Goal: Task Accomplishment & Management: Complete application form

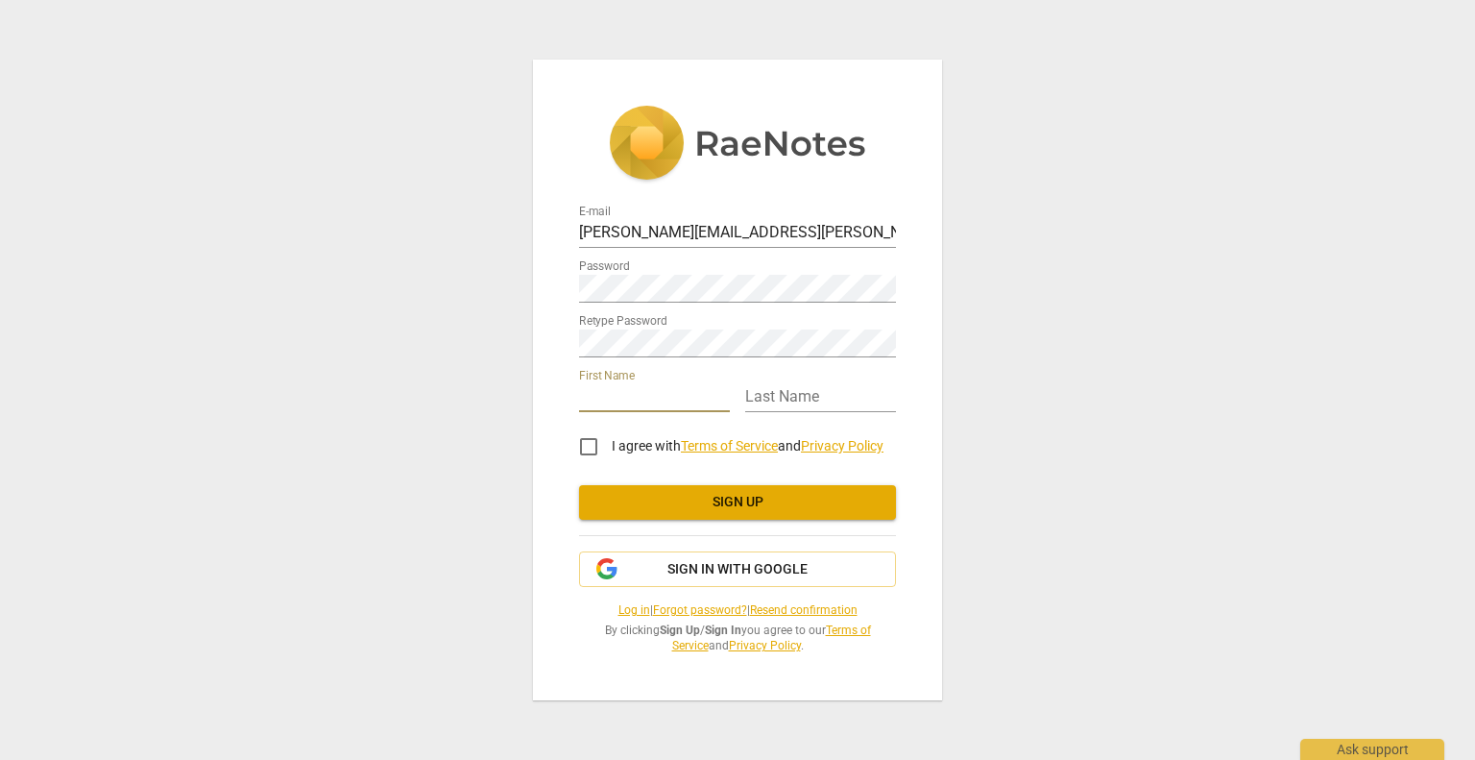
click at [678, 395] on input "text" at bounding box center [654, 398] width 151 height 28
type input "[PERSON_NAME]"
click at [583, 445] on input "I agree with Terms of Service and Privacy Policy" at bounding box center [589, 447] width 46 height 46
checkbox input "true"
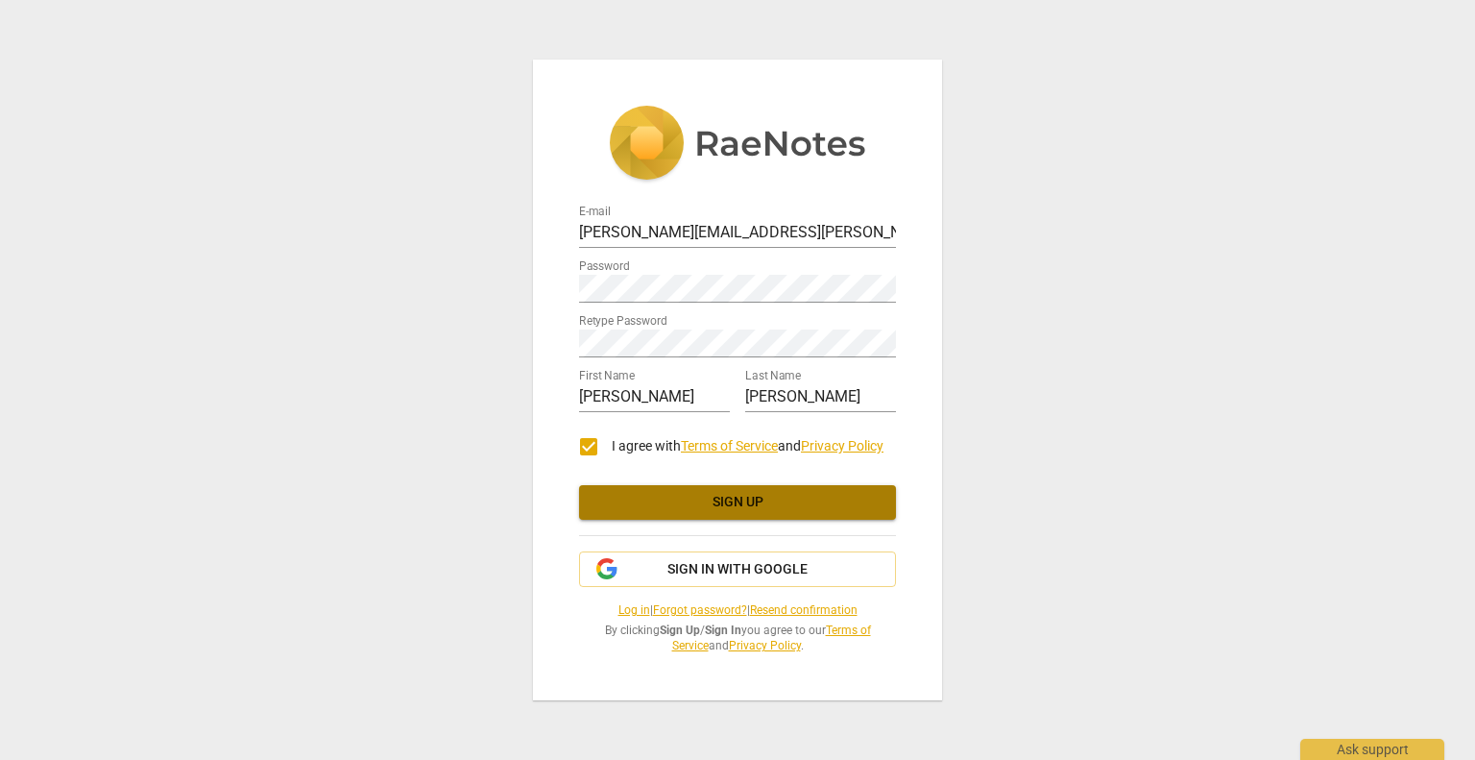
click at [674, 506] on span "Sign up" at bounding box center [738, 502] width 286 height 19
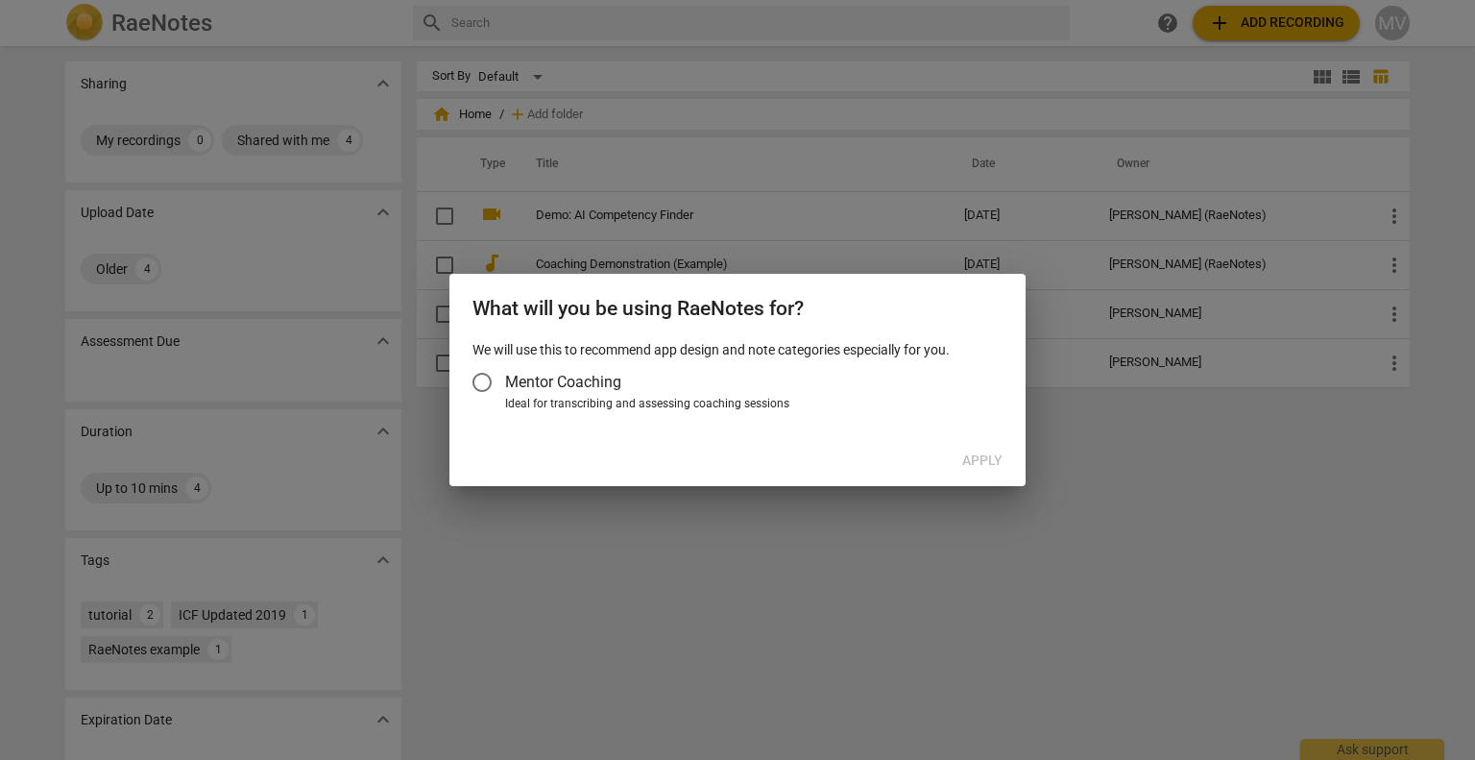
click at [486, 381] on input "Mentor Coaching" at bounding box center [482, 382] width 46 height 46
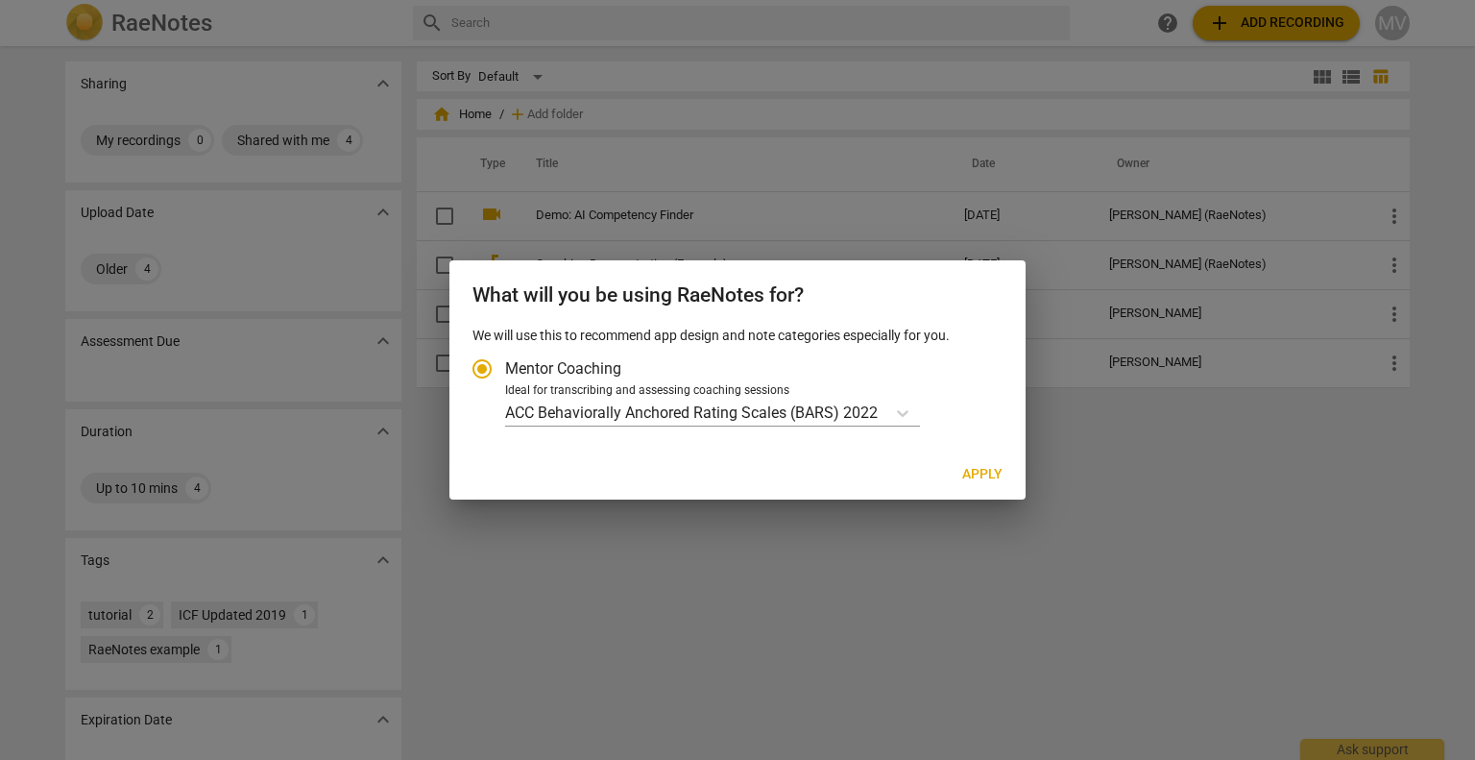
click at [986, 472] on span "Apply" at bounding box center [982, 474] width 40 height 19
radio input "false"
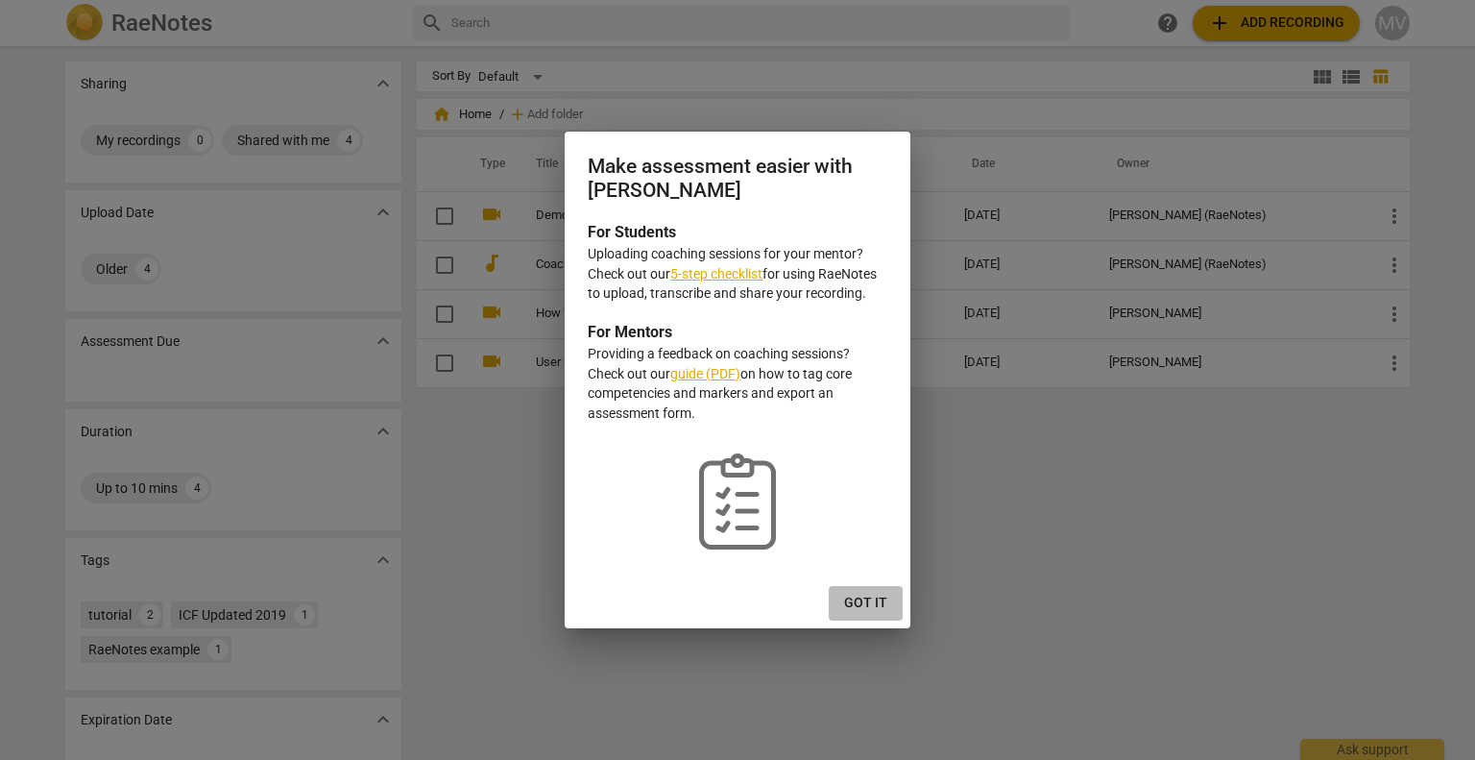
click at [872, 599] on span "Got it" at bounding box center [865, 603] width 43 height 19
